Goal: Task Accomplishment & Management: Use online tool/utility

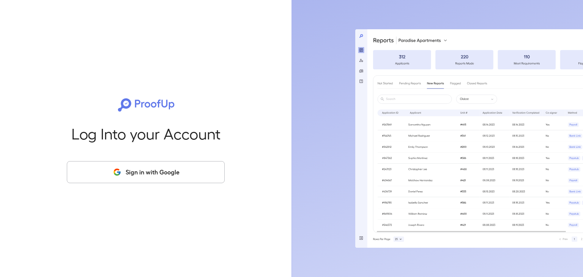
click at [145, 173] on button "Sign in with Google" at bounding box center [146, 172] width 158 height 22
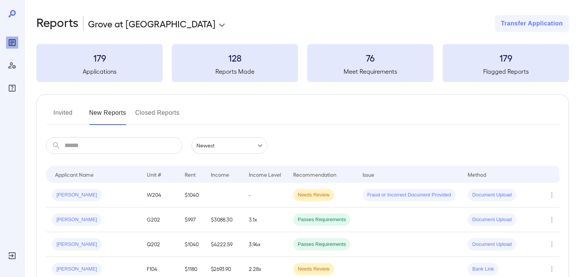
scroll to position [30, 0]
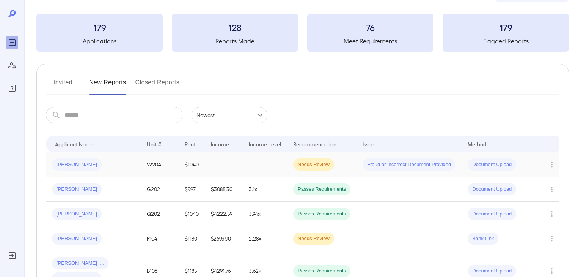
click at [72, 163] on span "[PERSON_NAME]" at bounding box center [77, 164] width 50 height 7
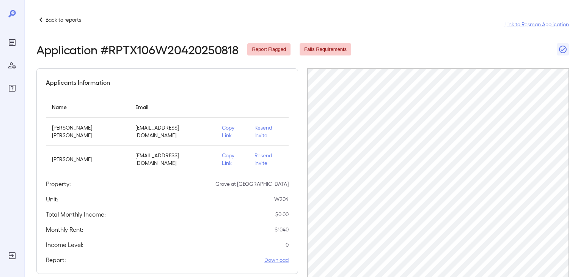
click at [222, 151] on p "Copy Link" at bounding box center [232, 158] width 21 height 15
click at [155, 151] on td "[EMAIL_ADDRESS][DOMAIN_NAME]" at bounding box center [172, 159] width 86 height 28
click at [46, 19] on p "Back to reports" at bounding box center [64, 20] width 36 height 8
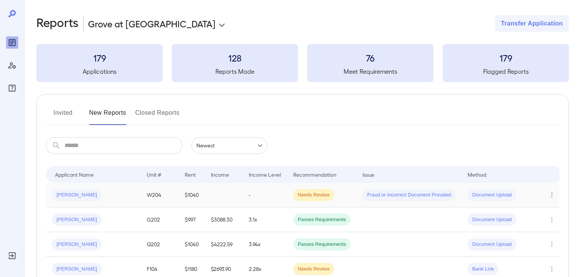
click at [319, 195] on span "Needs Review" at bounding box center [313, 194] width 41 height 7
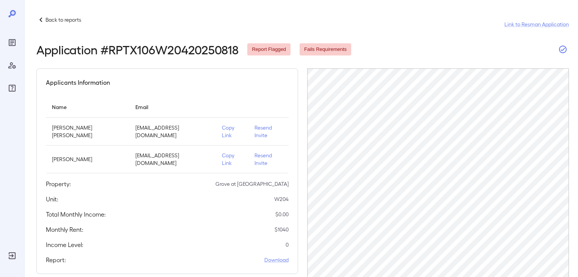
click at [560, 50] on icon "button" at bounding box center [562, 49] width 9 height 9
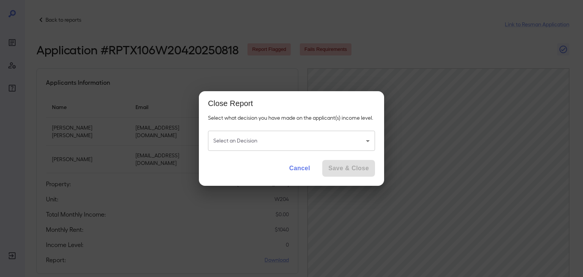
click at [303, 167] on button "Cancel" at bounding box center [299, 168] width 33 height 17
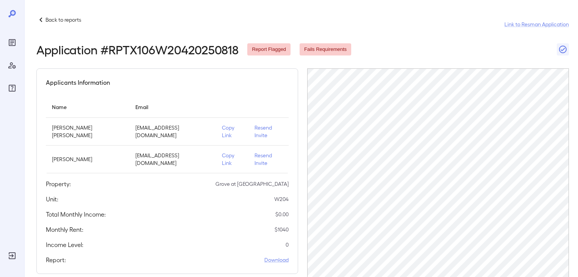
click at [533, 29] on div "Back to reports Link to Resman Application" at bounding box center [302, 24] width 533 height 18
click at [534, 25] on link "Link to Resman Application" at bounding box center [537, 24] width 64 height 8
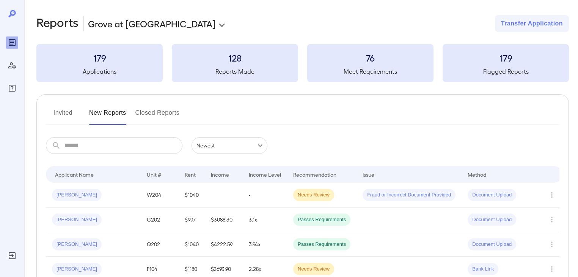
scroll to position [30, 0]
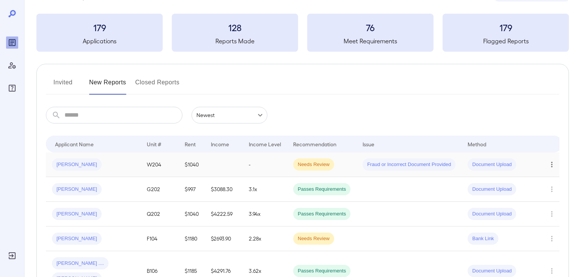
click at [552, 163] on icon "Row Actions" at bounding box center [552, 164] width 8 height 9
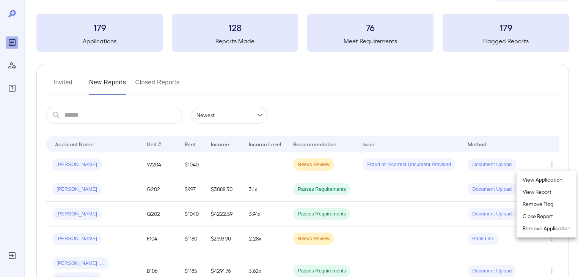
click at [558, 118] on div at bounding box center [289, 138] width 578 height 277
